Goal: Information Seeking & Learning: Find specific fact

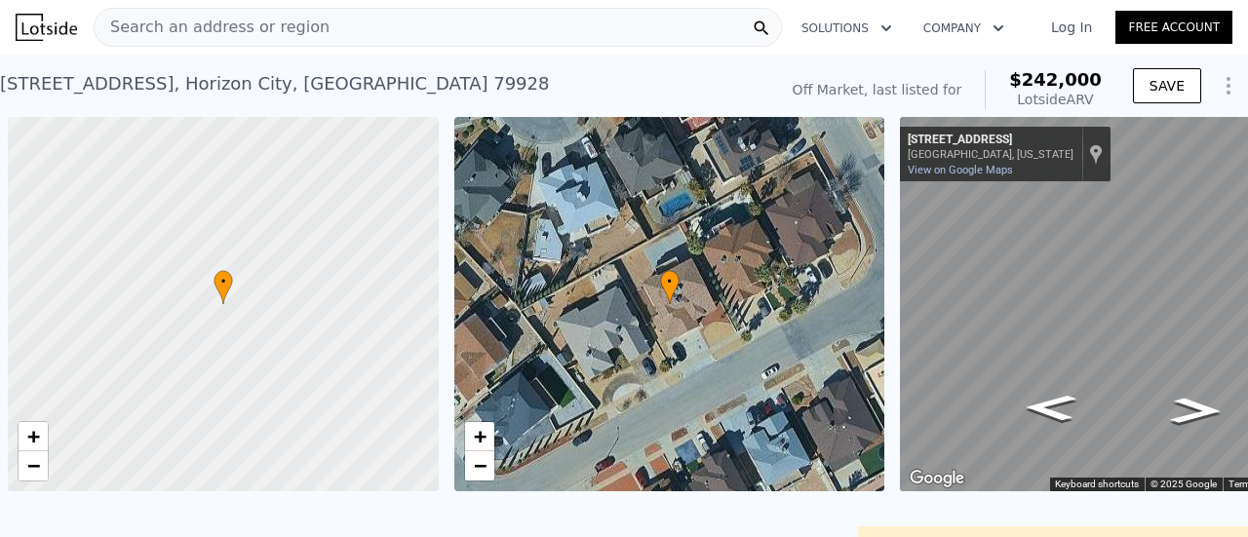
scroll to position [0, 8]
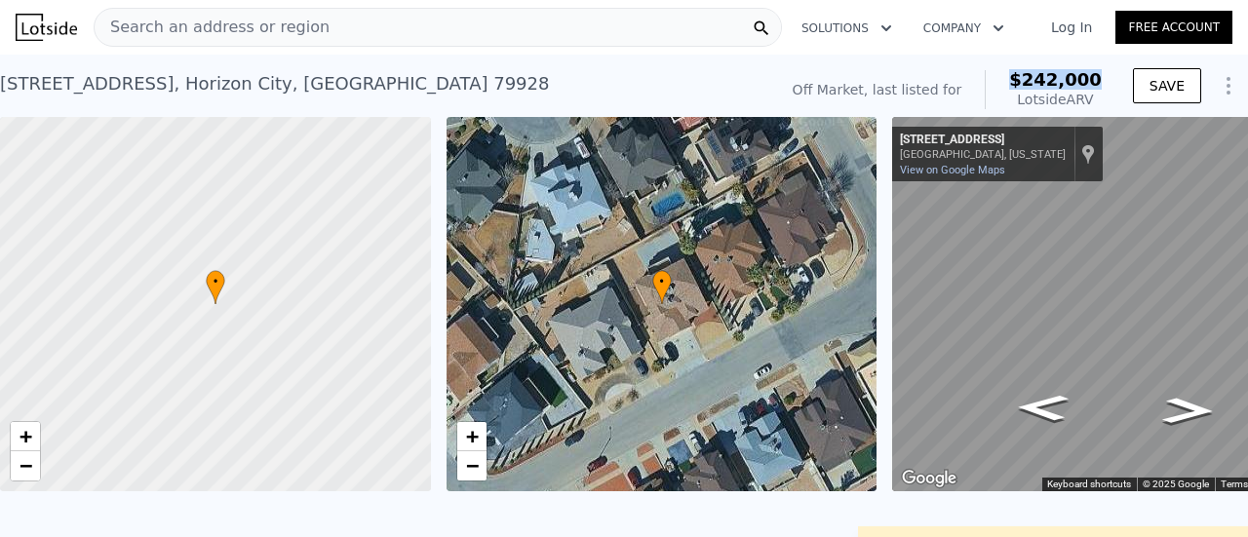
drag, startPoint x: 1017, startPoint y: 80, endPoint x: 1087, endPoint y: 83, distance: 70.2
click at [1098, 77] on div "Off Market, last listed for $242,000 Lotside ARV" at bounding box center [947, 89] width 325 height 55
copy span "$242,000"
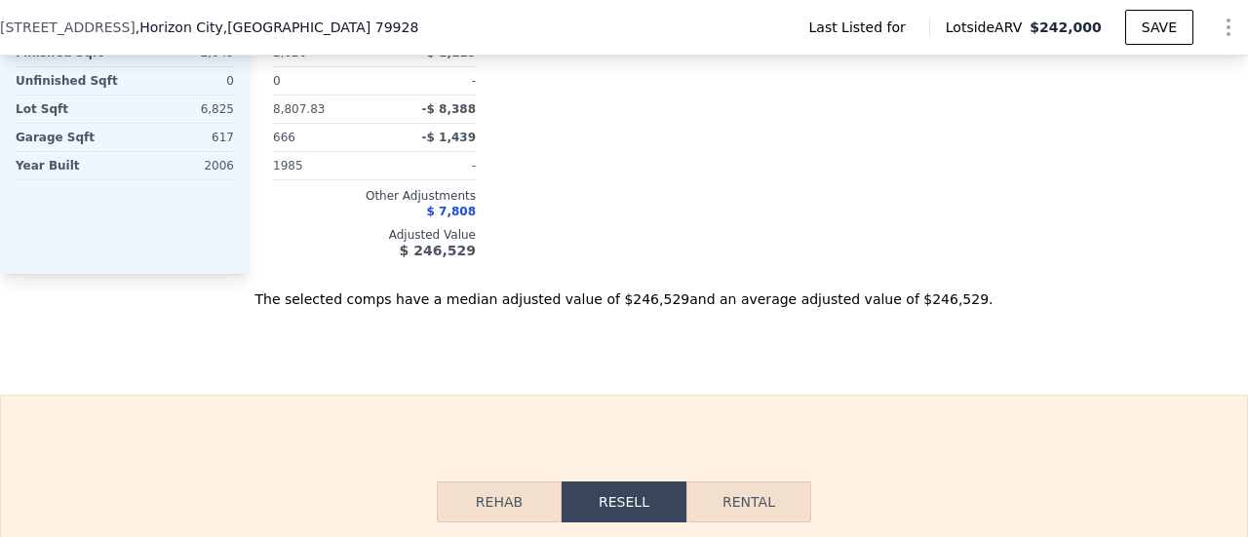
scroll to position [2137, 0]
click at [868, 275] on div "The selected comps have a median adjusted value of $246,529 and an average adju…" at bounding box center [624, 292] width 1248 height 35
click at [871, 275] on div "The selected comps have a median adjusted value of $246,529 and an average adju…" at bounding box center [624, 292] width 1248 height 35
drag, startPoint x: 867, startPoint y: 267, endPoint x: 918, endPoint y: 270, distance: 51.7
click at [918, 275] on div "The selected comps have a median adjusted value of $246,529 and an average adju…" at bounding box center [624, 292] width 1248 height 35
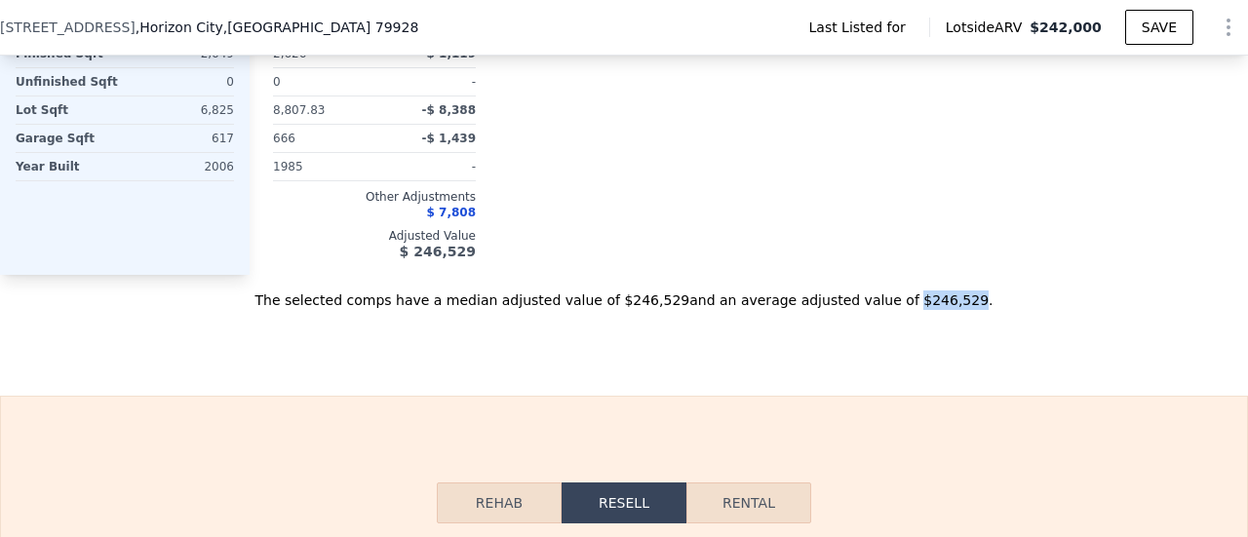
copy div "$246,529"
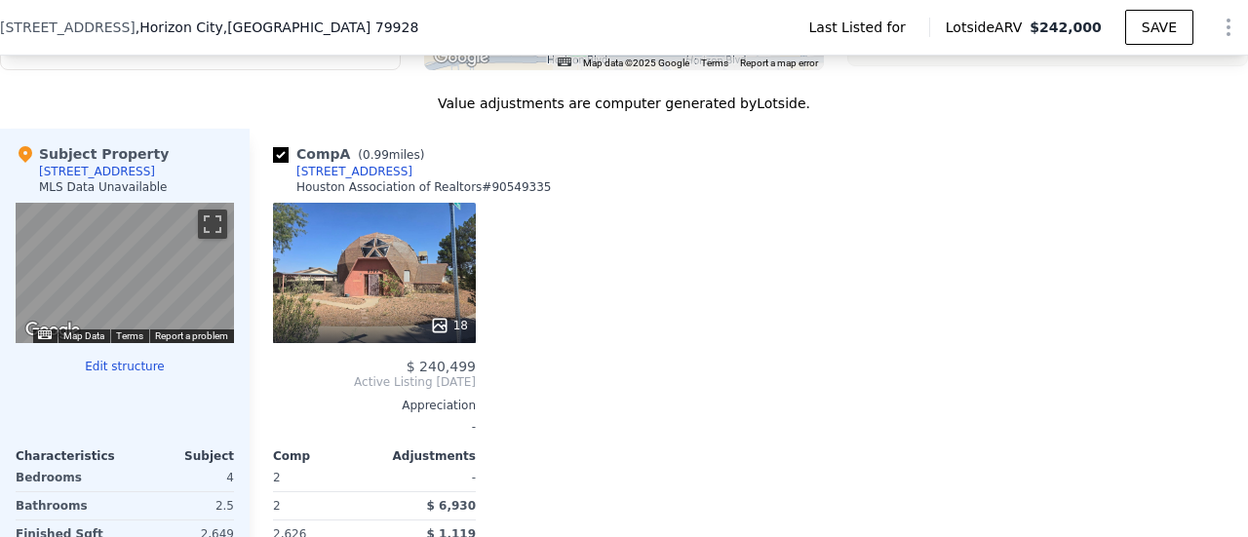
scroll to position [1649, 0]
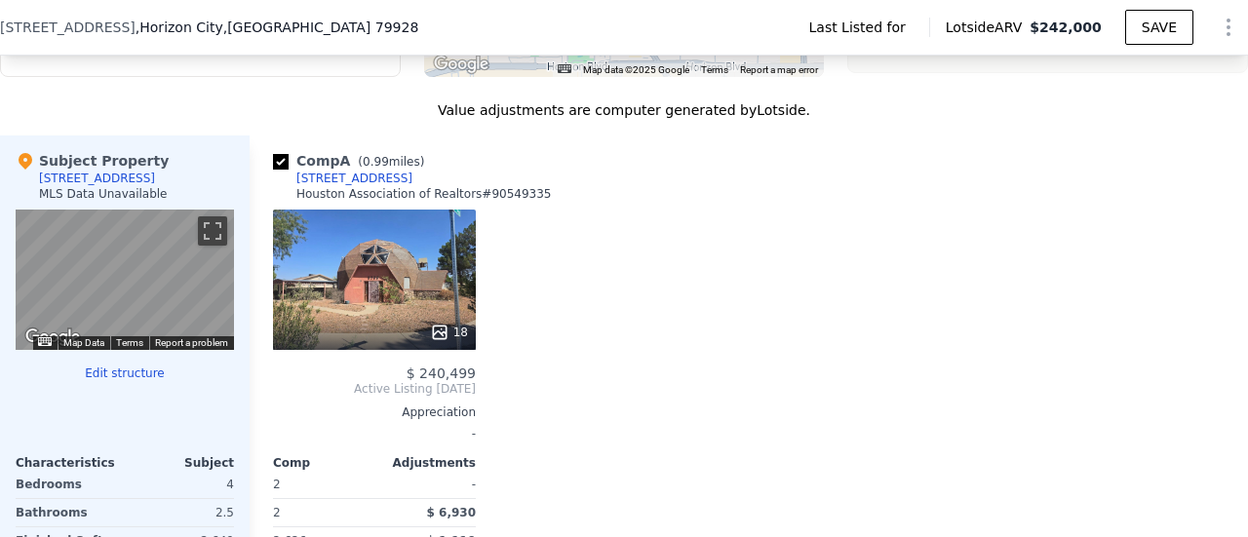
click at [567, 136] on div "Comp A ( 0.99 miles) [STREET_ADDRESS] Association of Realtors # 90549335 18 $ 2…" at bounding box center [749, 449] width 998 height 627
